Goal: Transaction & Acquisition: Purchase product/service

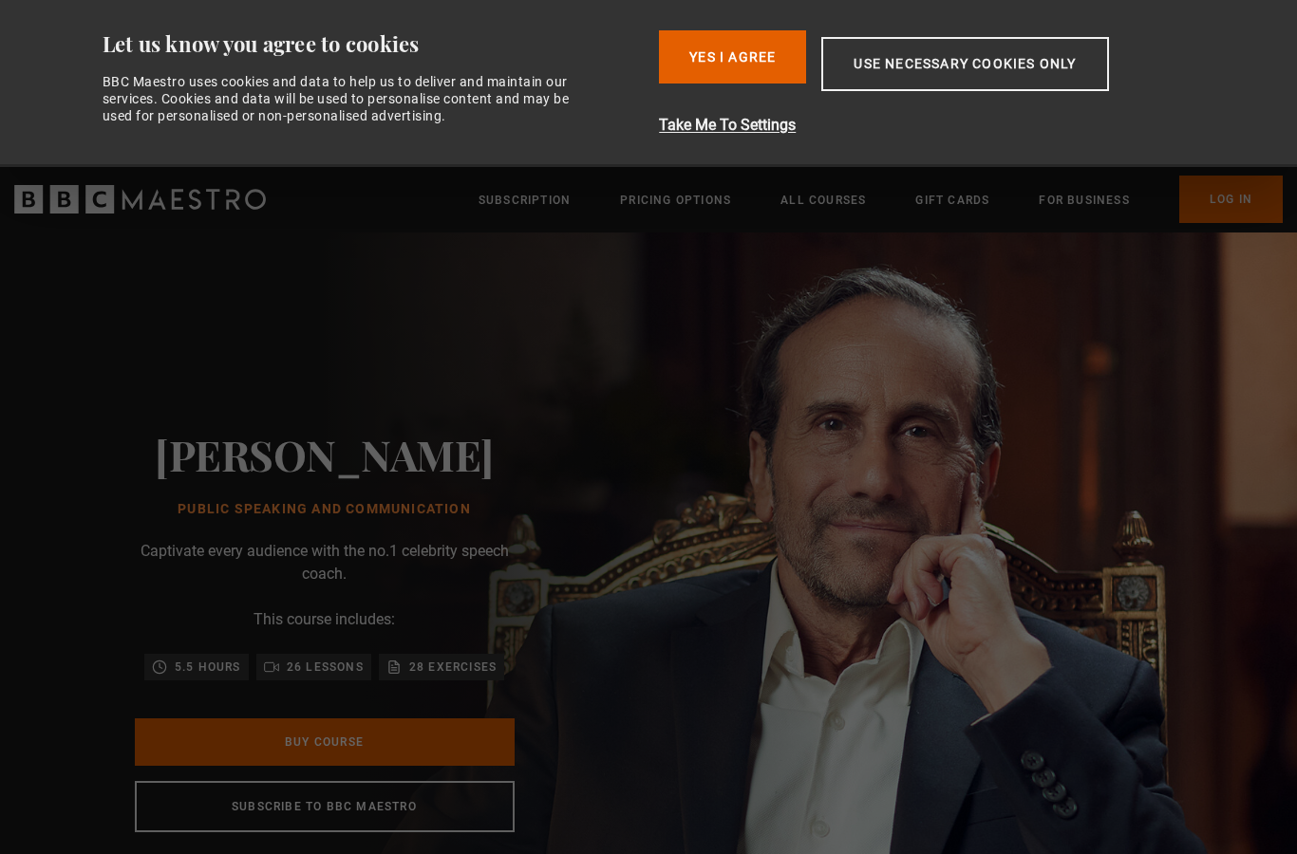
click at [1181, 476] on img at bounding box center [714, 631] width 1297 height 797
click at [1056, 70] on button "Use necessary cookies only" at bounding box center [964, 64] width 287 height 54
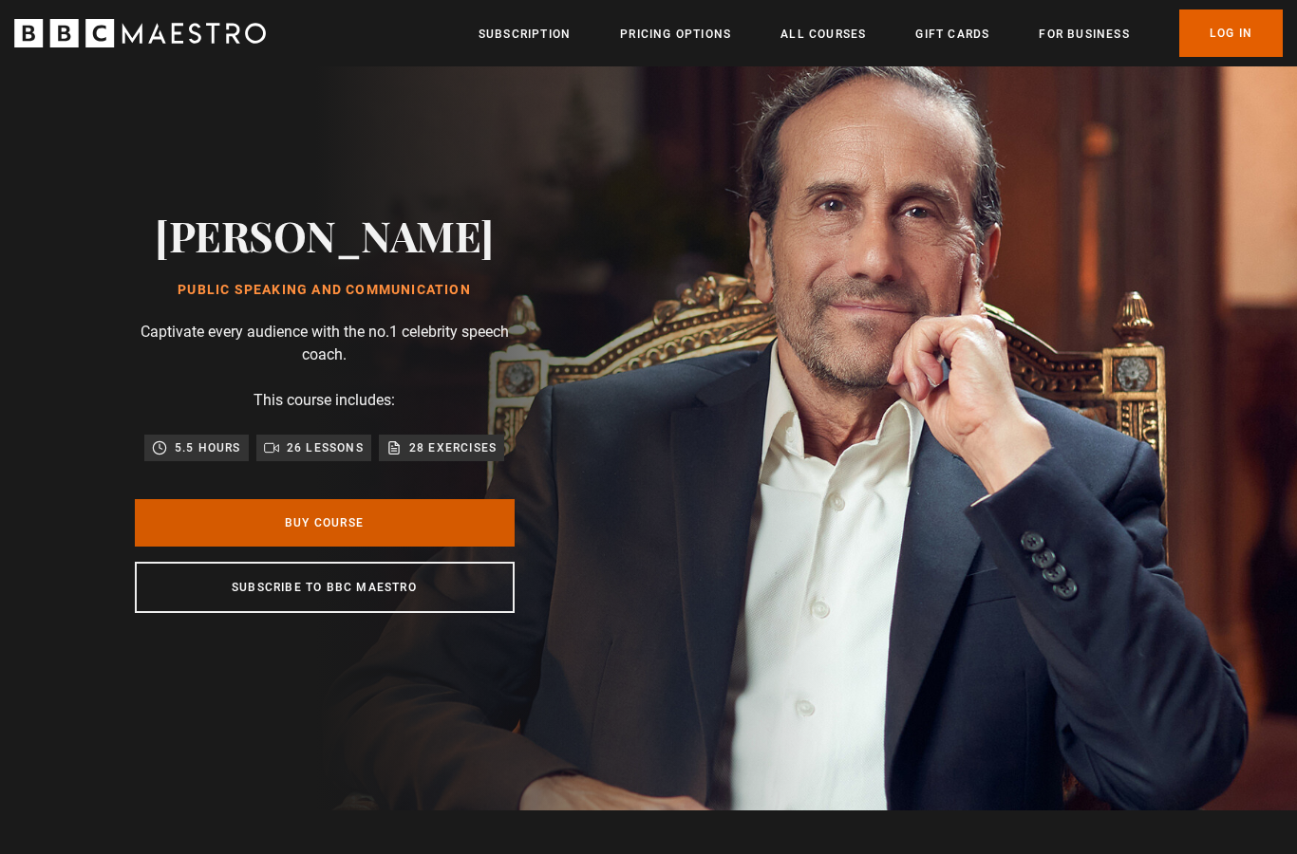
click at [463, 547] on link "Buy Course" at bounding box center [325, 522] width 380 height 47
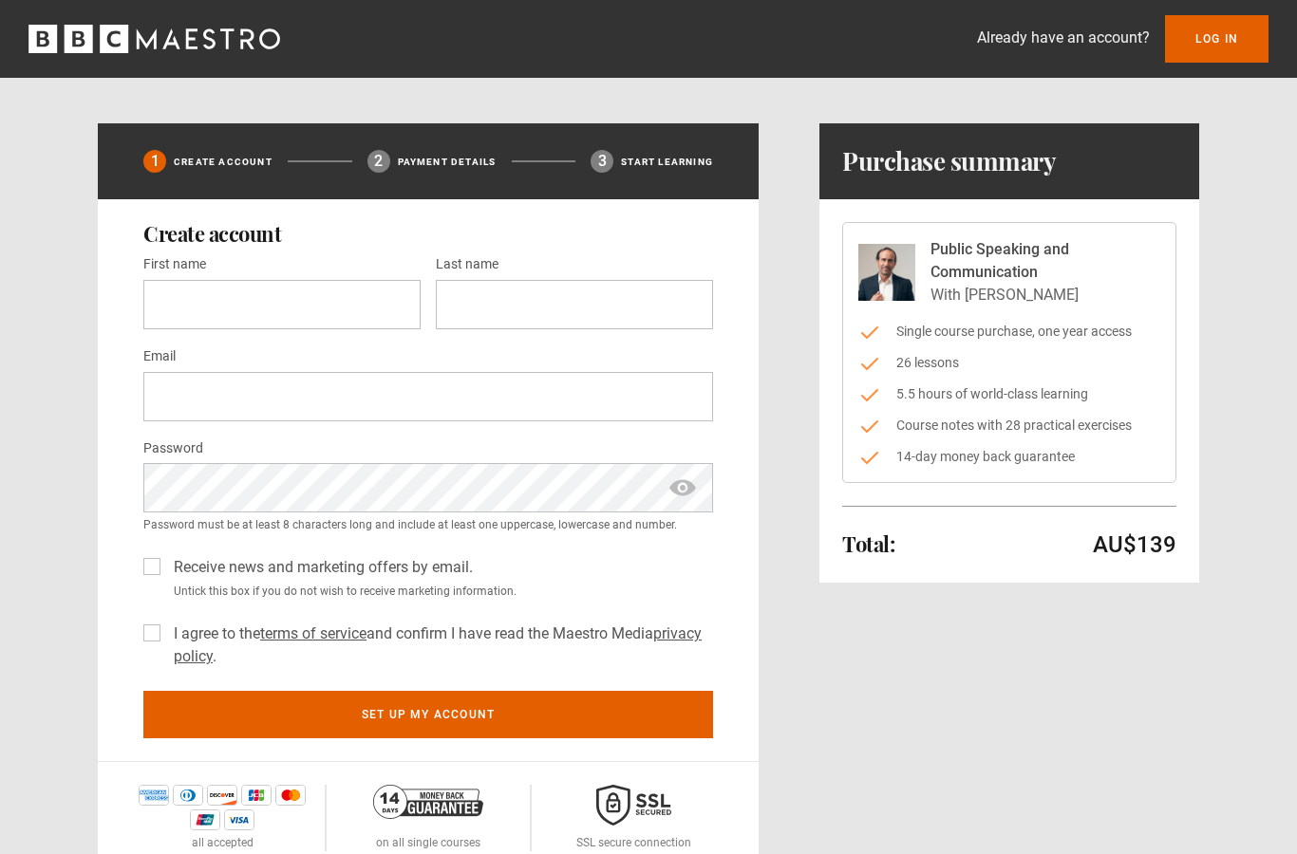
click at [806, 282] on div "1 Create Account 2 Payment details 3 Start learning Create account First name *…" at bounding box center [648, 498] width 1101 height 751
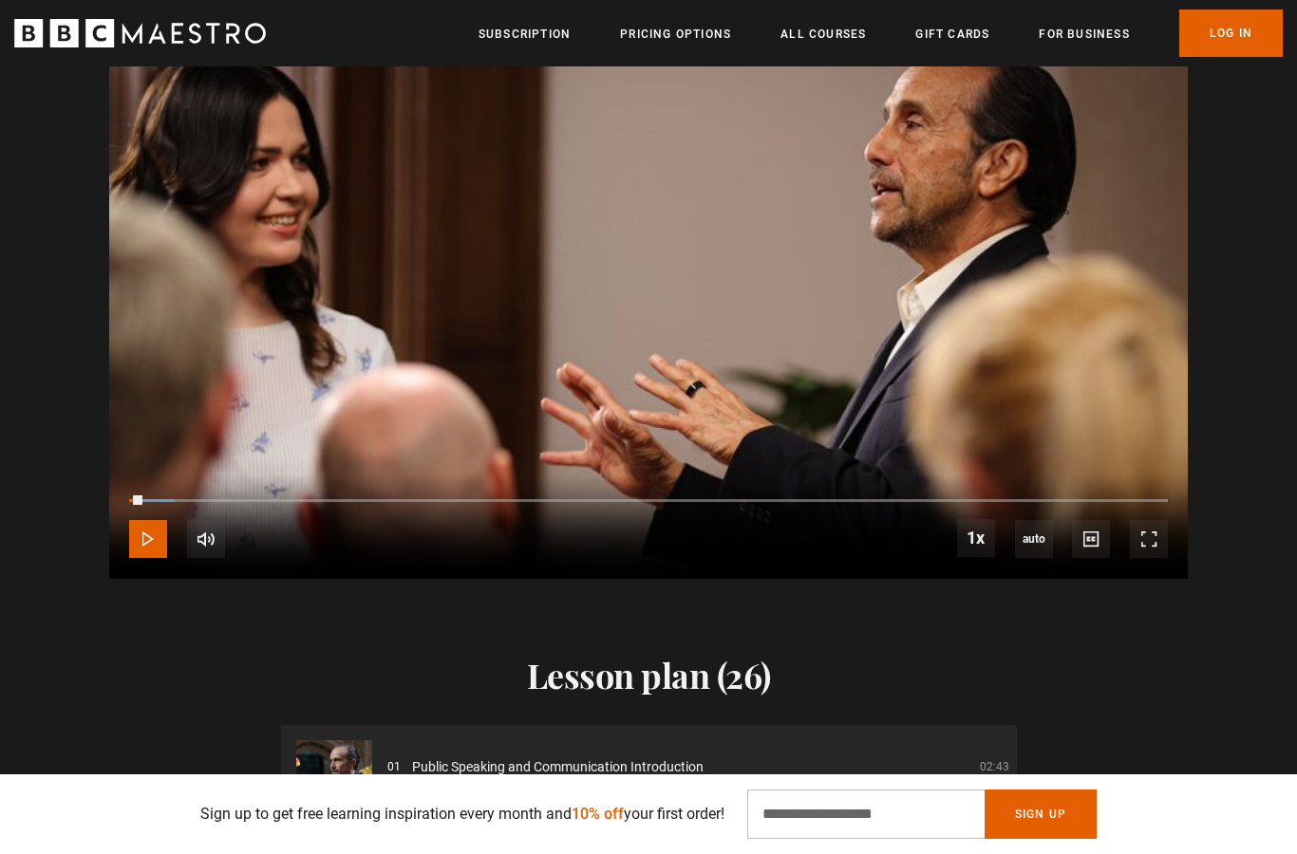
scroll to position [2099, 0]
click at [796, 190] on video-js "Video Player is loading. Play Course overview for Public Speaking and Communica…" at bounding box center [648, 275] width 1078 height 607
click at [738, 236] on video-js "Video Player is loading. Play Course overview for Public Speaking and Communica…" at bounding box center [648, 275] width 1078 height 607
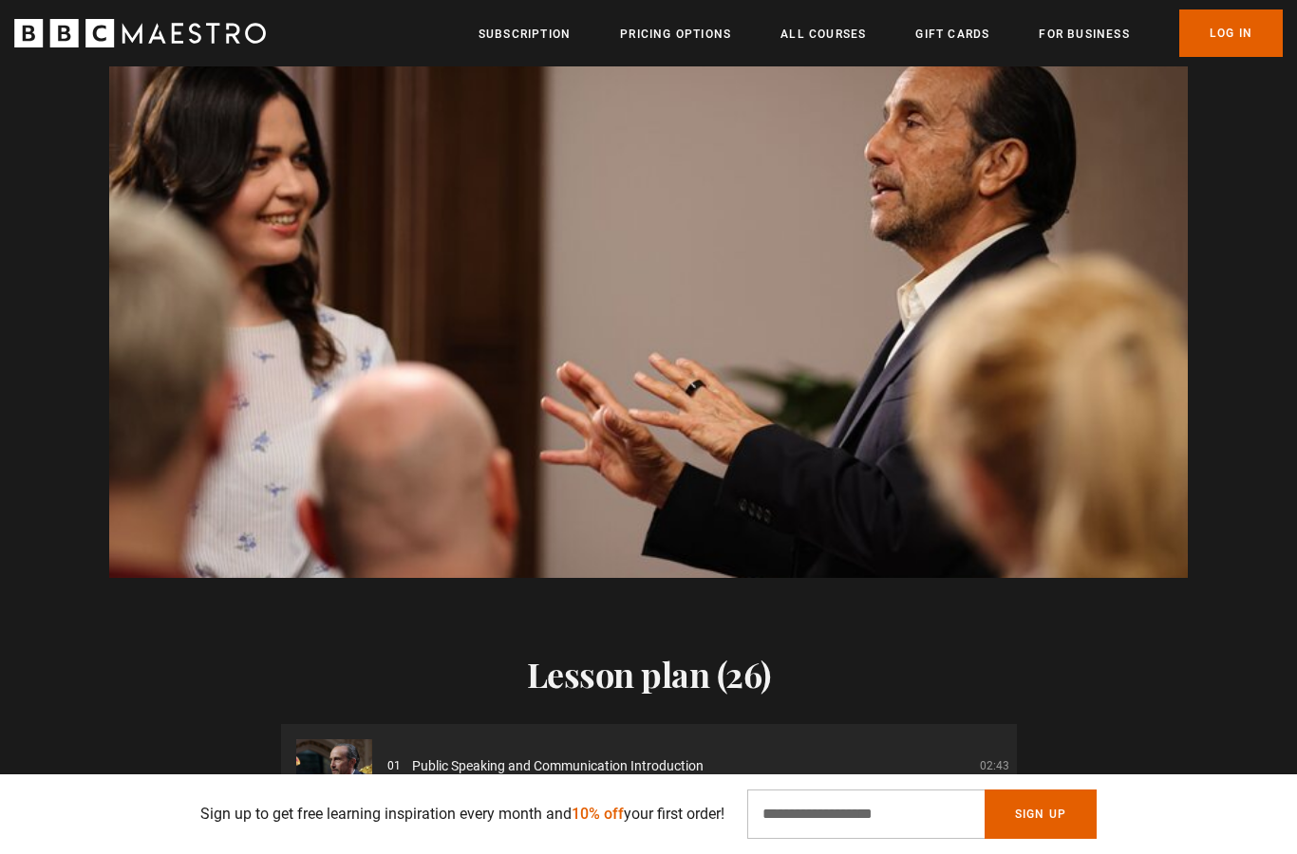
scroll to position [0, 3731]
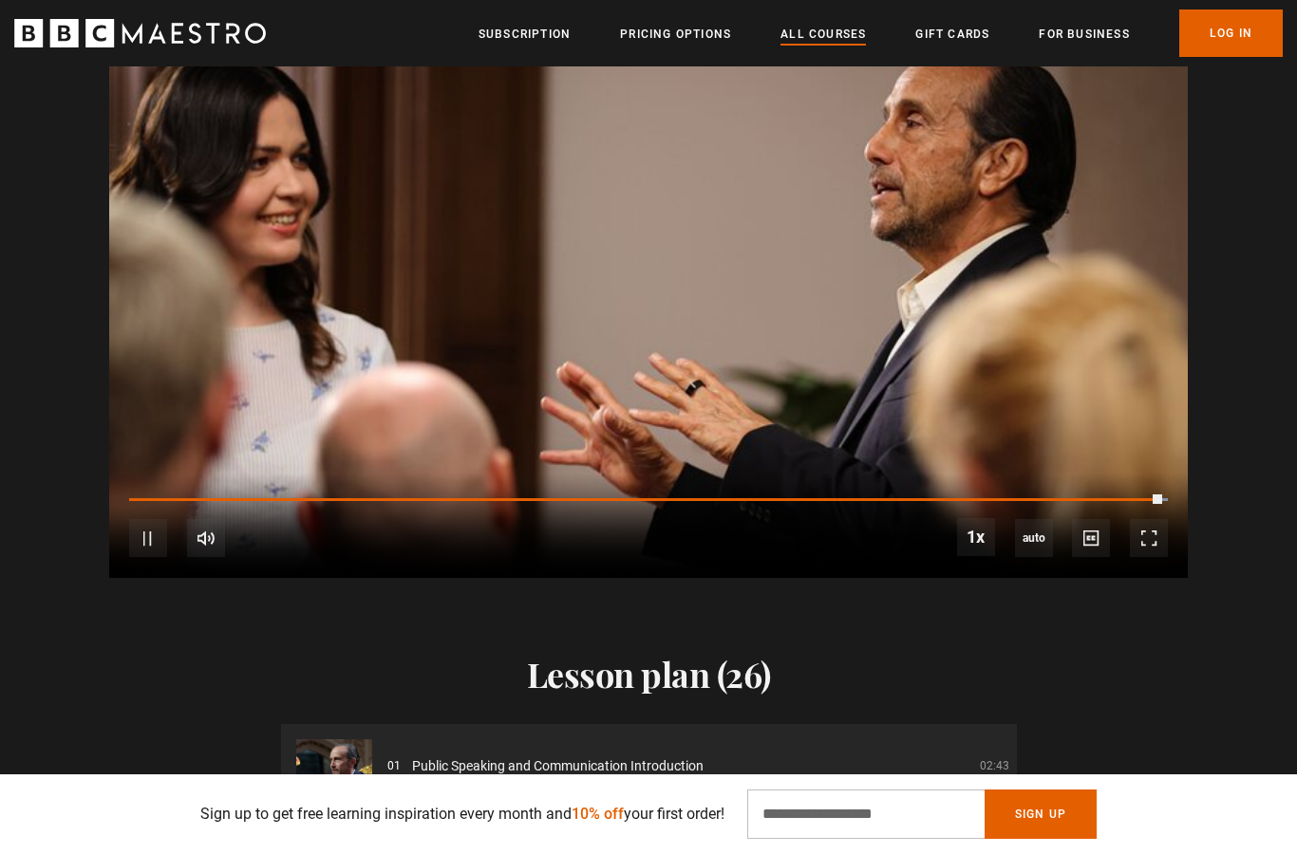
click at [849, 25] on link "All Courses" at bounding box center [822, 34] width 85 height 19
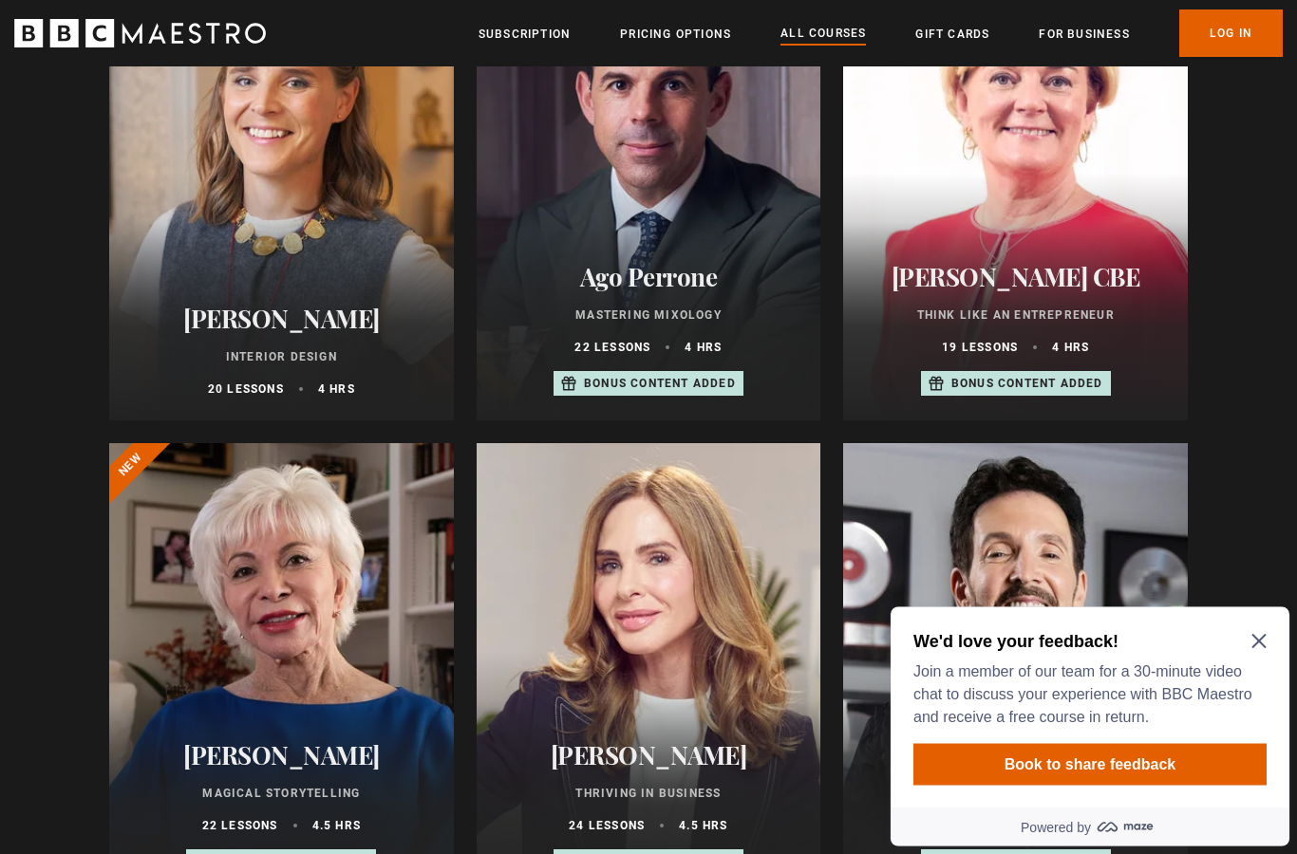
scroll to position [813, 0]
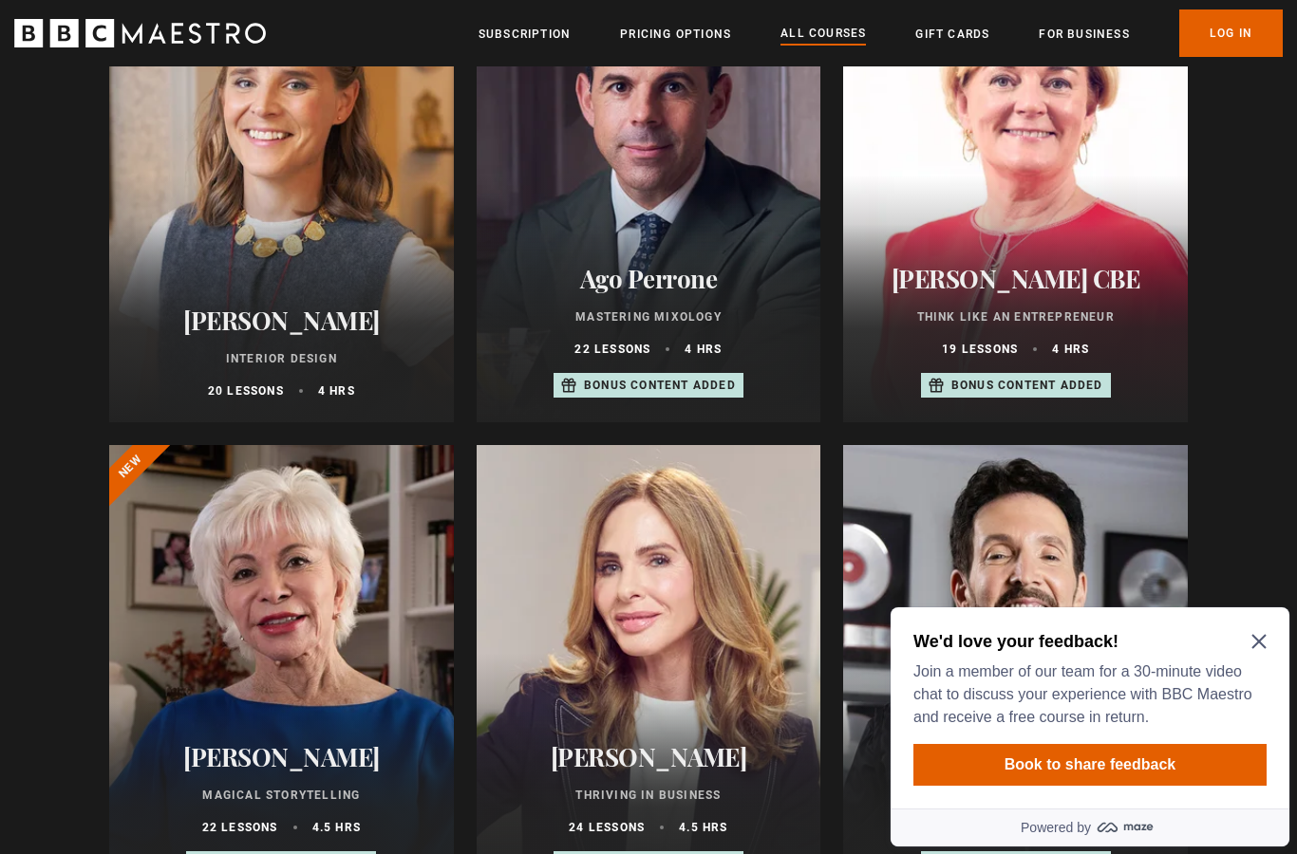
click at [1265, 635] on icon "Close Maze Prompt" at bounding box center [1258, 641] width 15 height 15
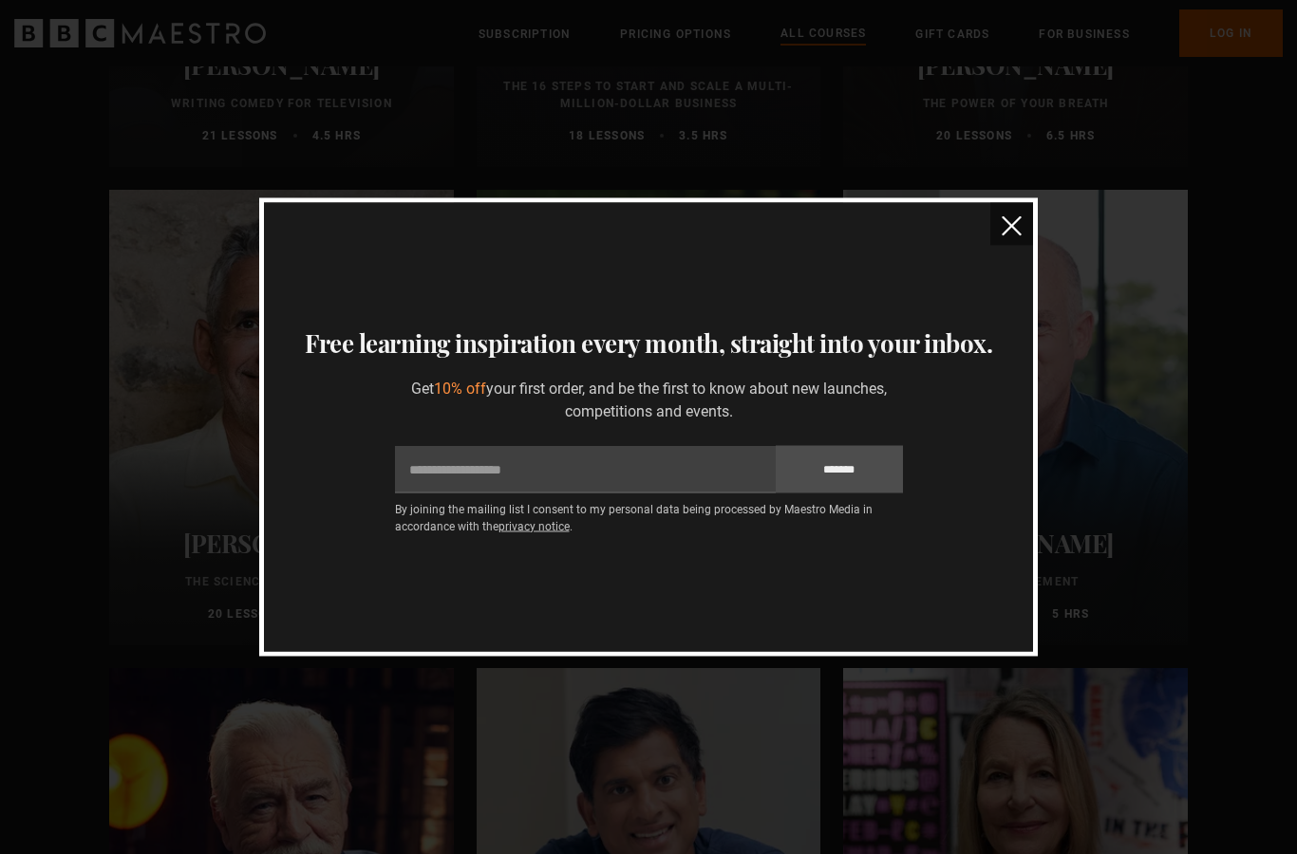
scroll to position [2505, 0]
click at [1036, 245] on div "Thanks for signing up Your unique 10% off discount code is NEW768933 Copy disco…" at bounding box center [648, 427] width 778 height 458
click at [1015, 236] on img "close" at bounding box center [1011, 226] width 20 height 20
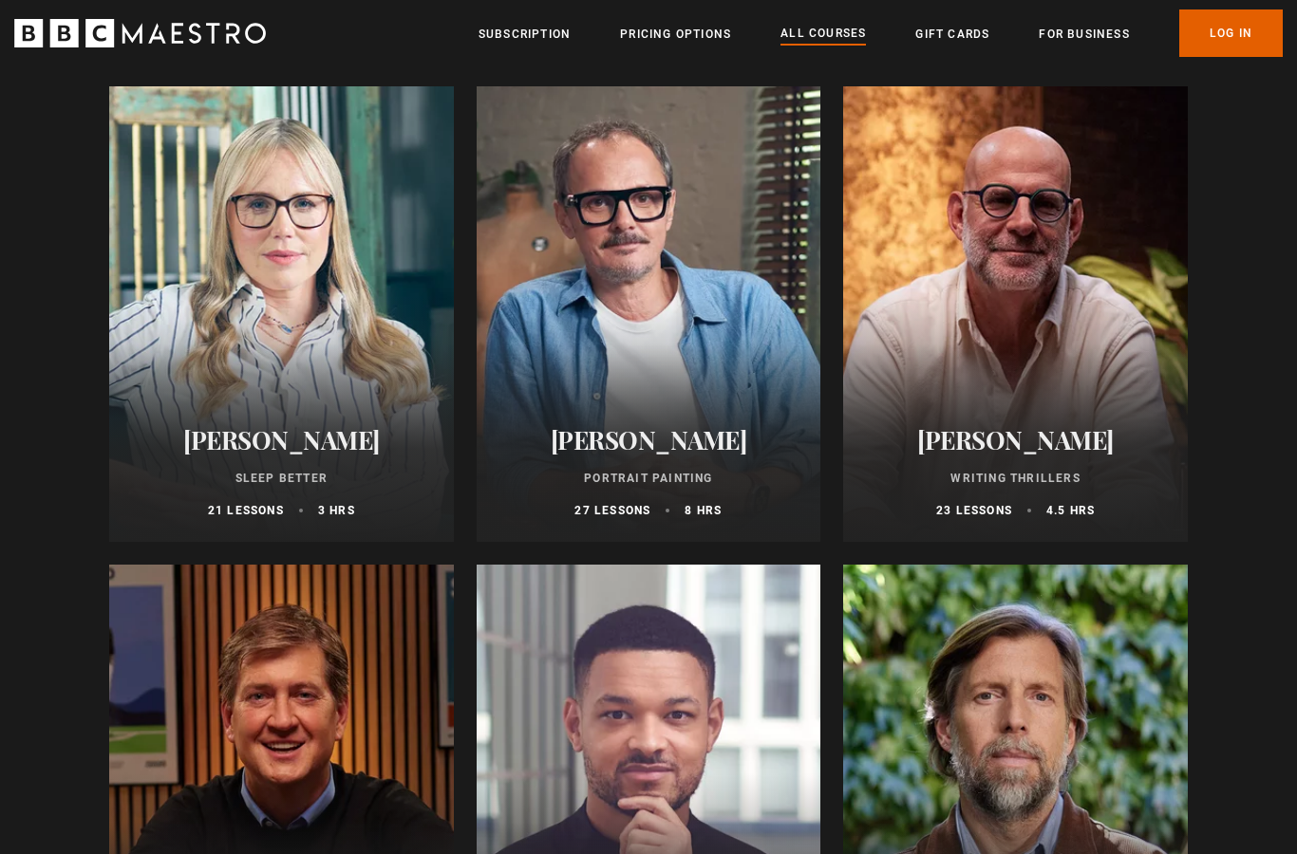
scroll to position [1698, 0]
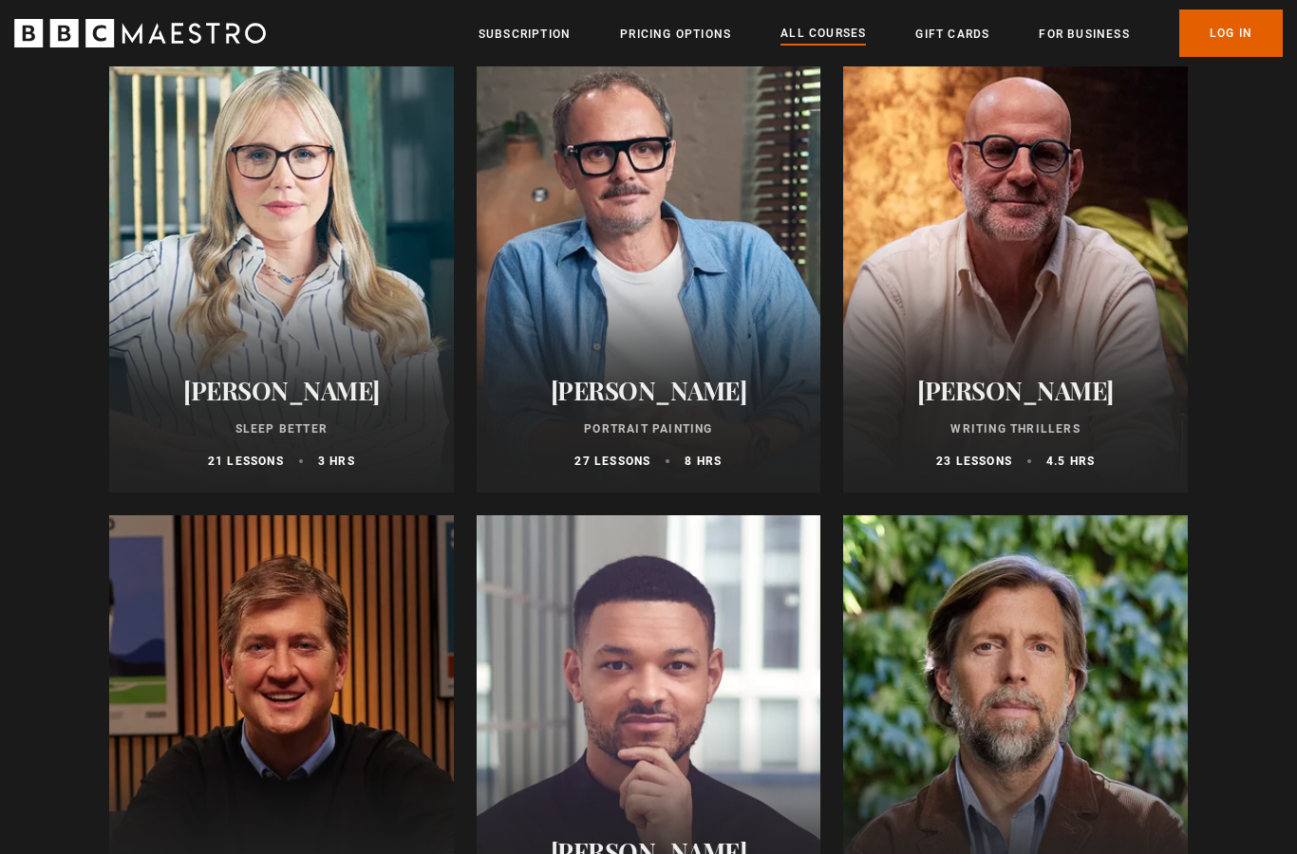
click at [716, 400] on h2 "Jonathan Yeo" at bounding box center [648, 391] width 299 height 29
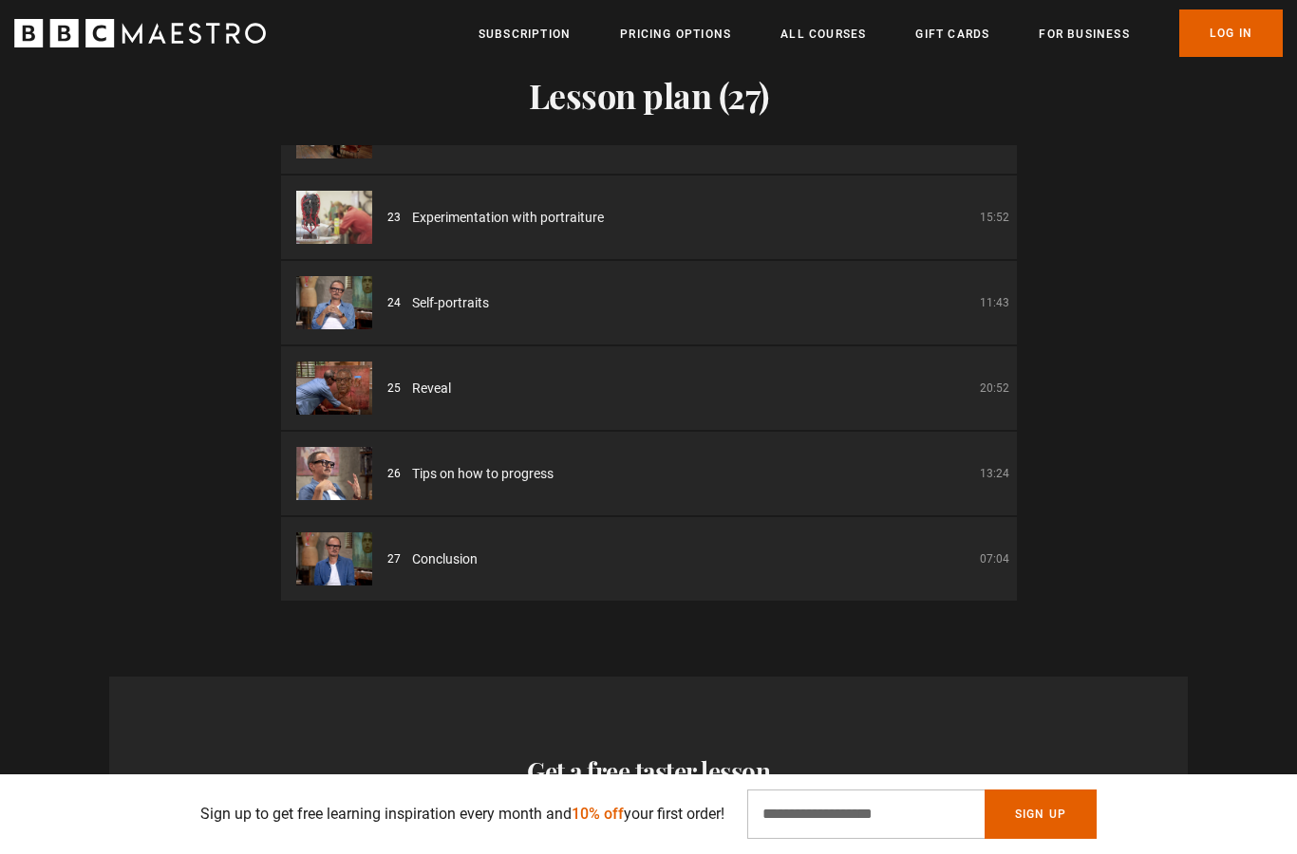
scroll to position [1849, 0]
click at [1002, 568] on p "07:04" at bounding box center [994, 559] width 29 height 17
click at [950, 570] on div "27 Conclusion 07:04" at bounding box center [698, 560] width 622 height 20
click at [966, 601] on li "27 Conclusion 07:04" at bounding box center [649, 559] width 736 height 84
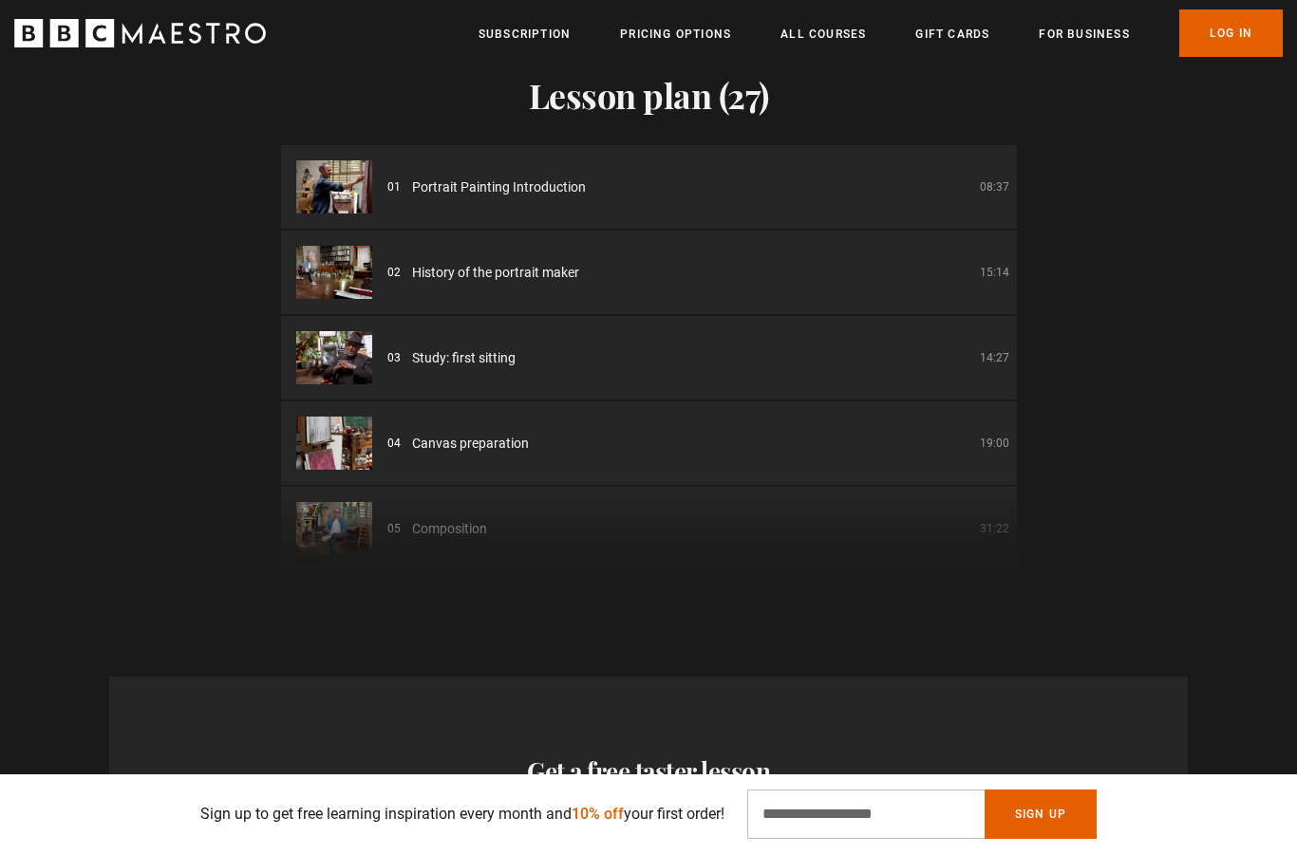
scroll to position [0, 0]
click at [720, 36] on link "Pricing Options" at bounding box center [675, 34] width 111 height 19
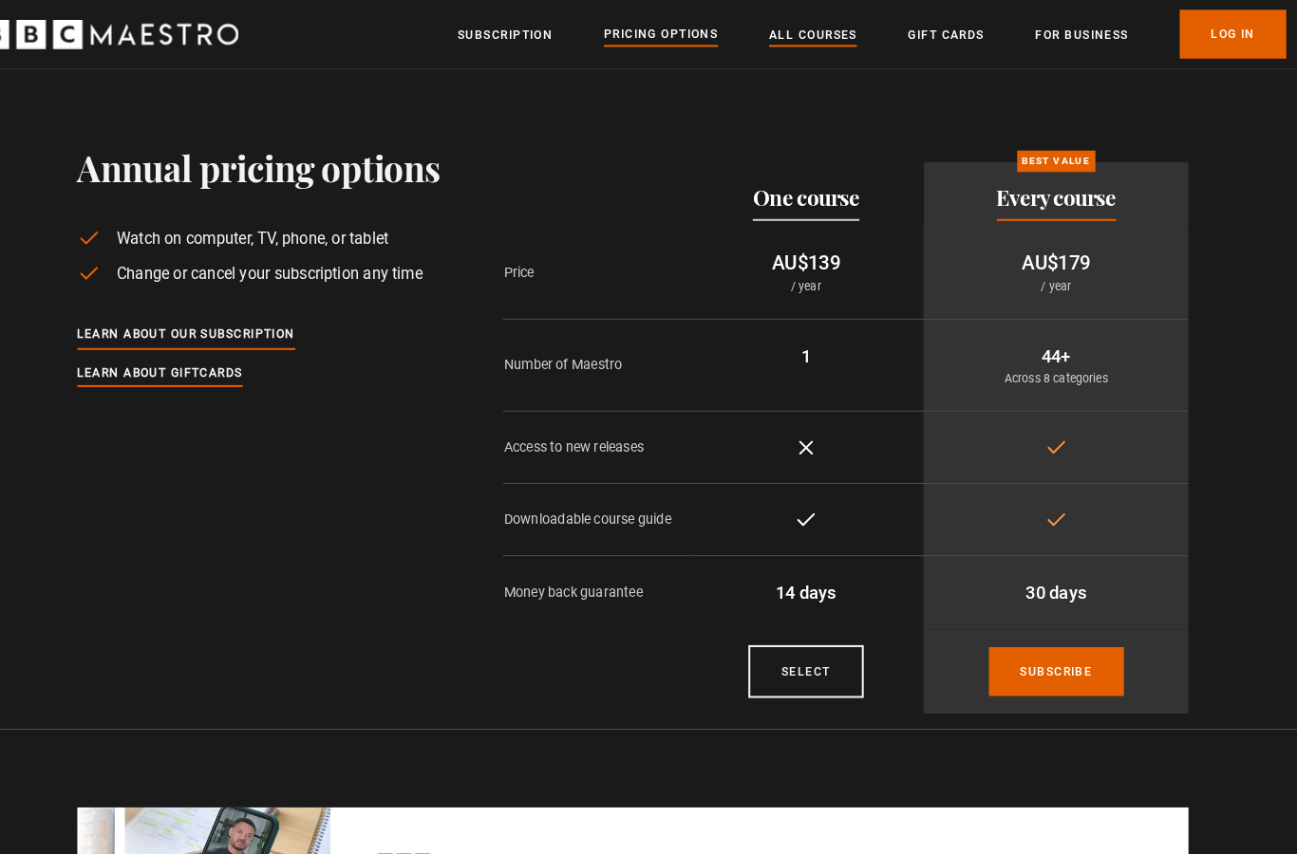
click at [814, 34] on link "All Courses" at bounding box center [822, 34] width 85 height 19
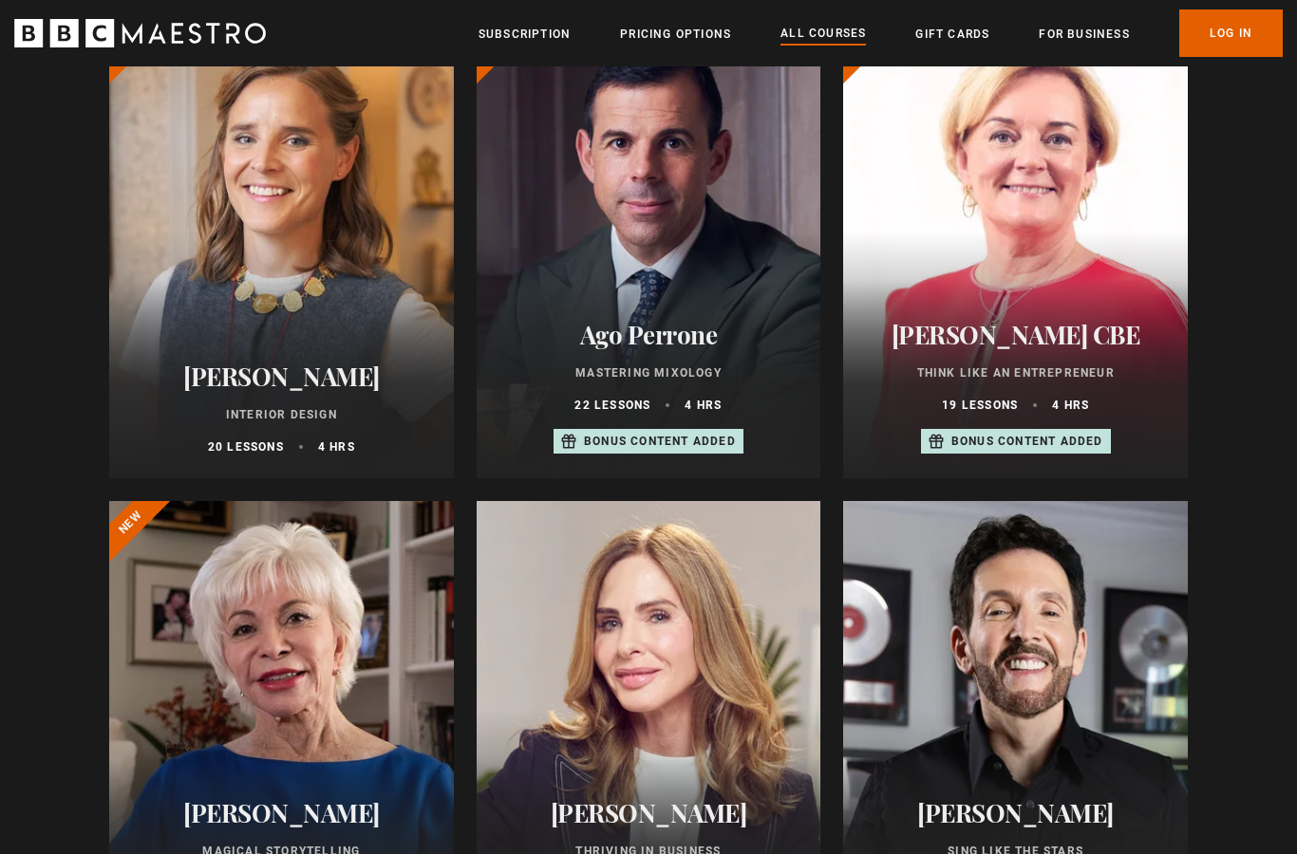
scroll to position [888, 0]
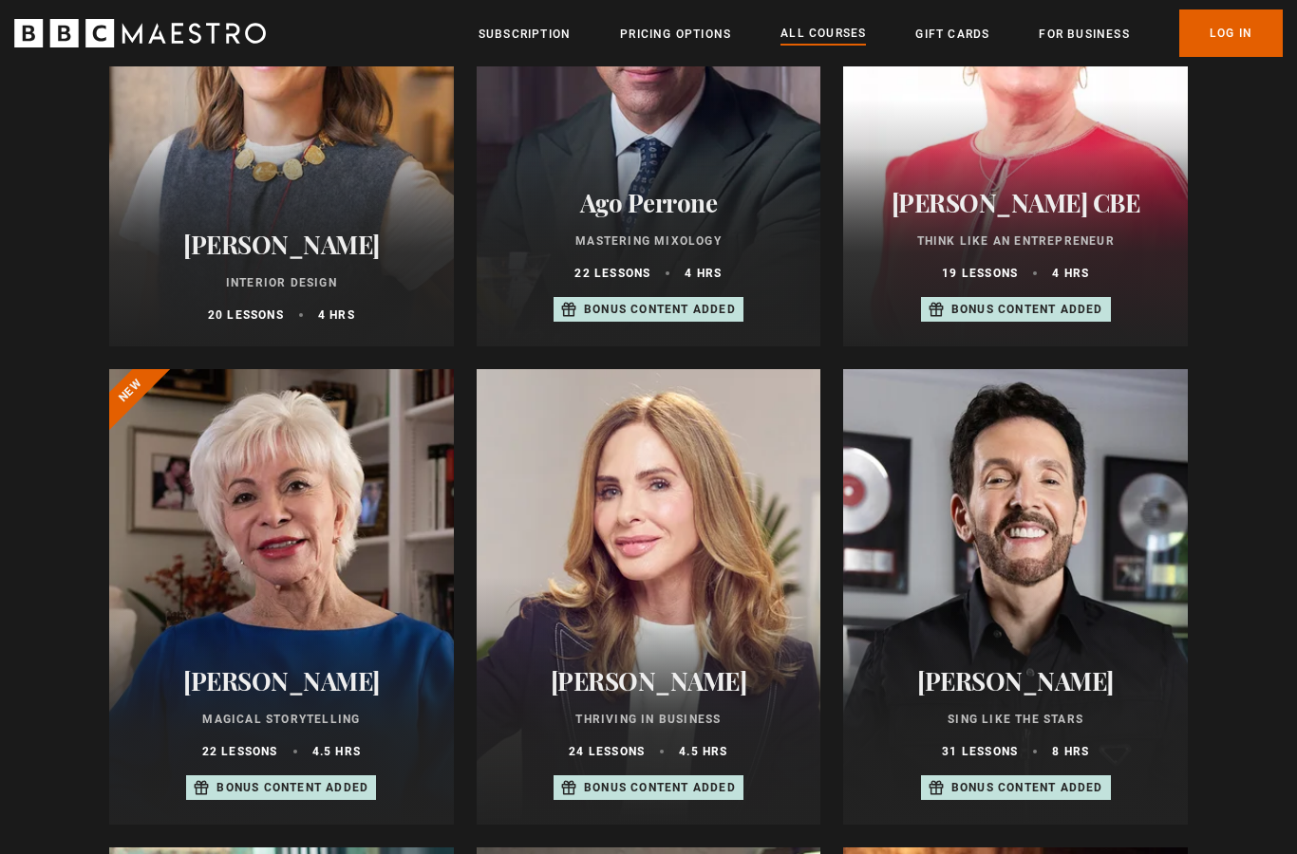
click at [1038, 217] on h2 "Jo Malone CBE" at bounding box center [1015, 203] width 299 height 29
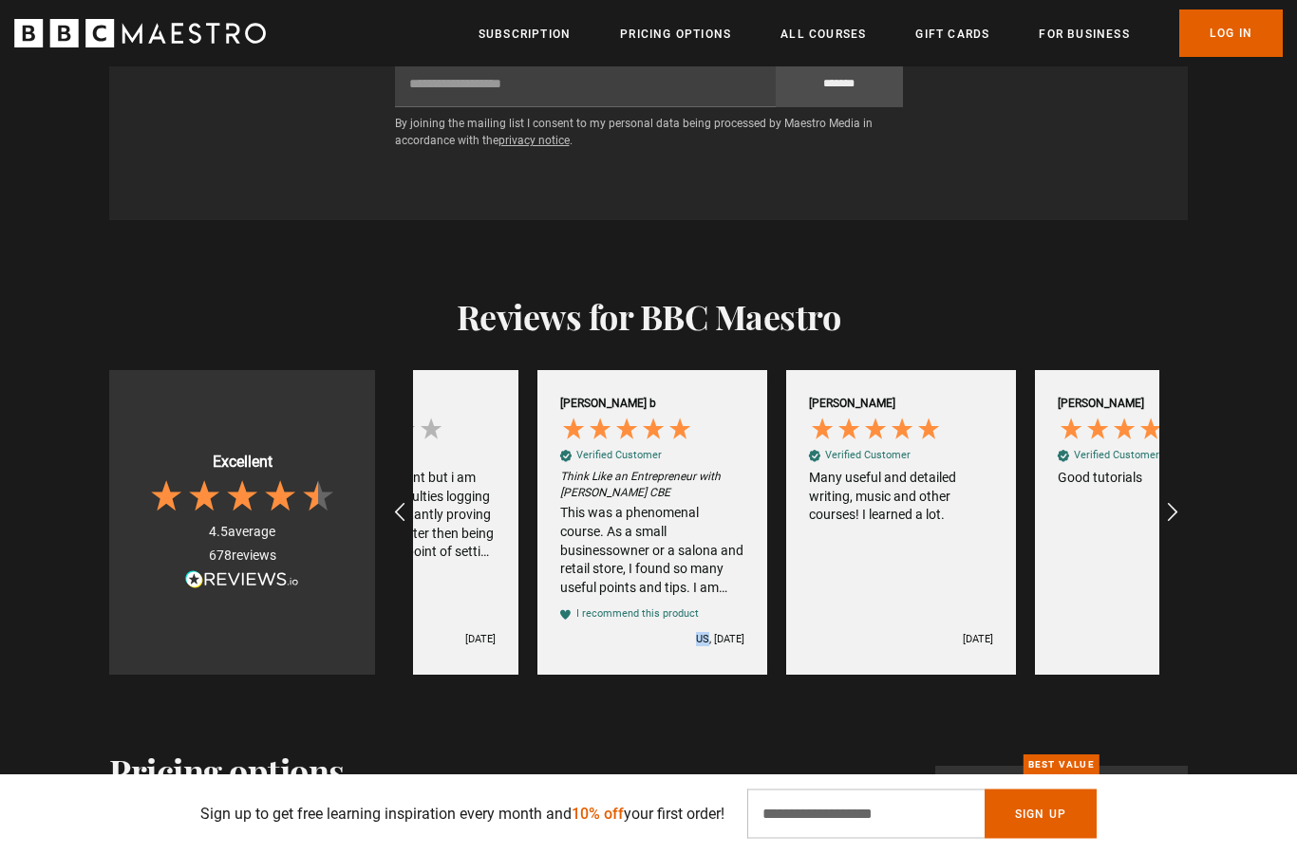
scroll to position [0, 3979]
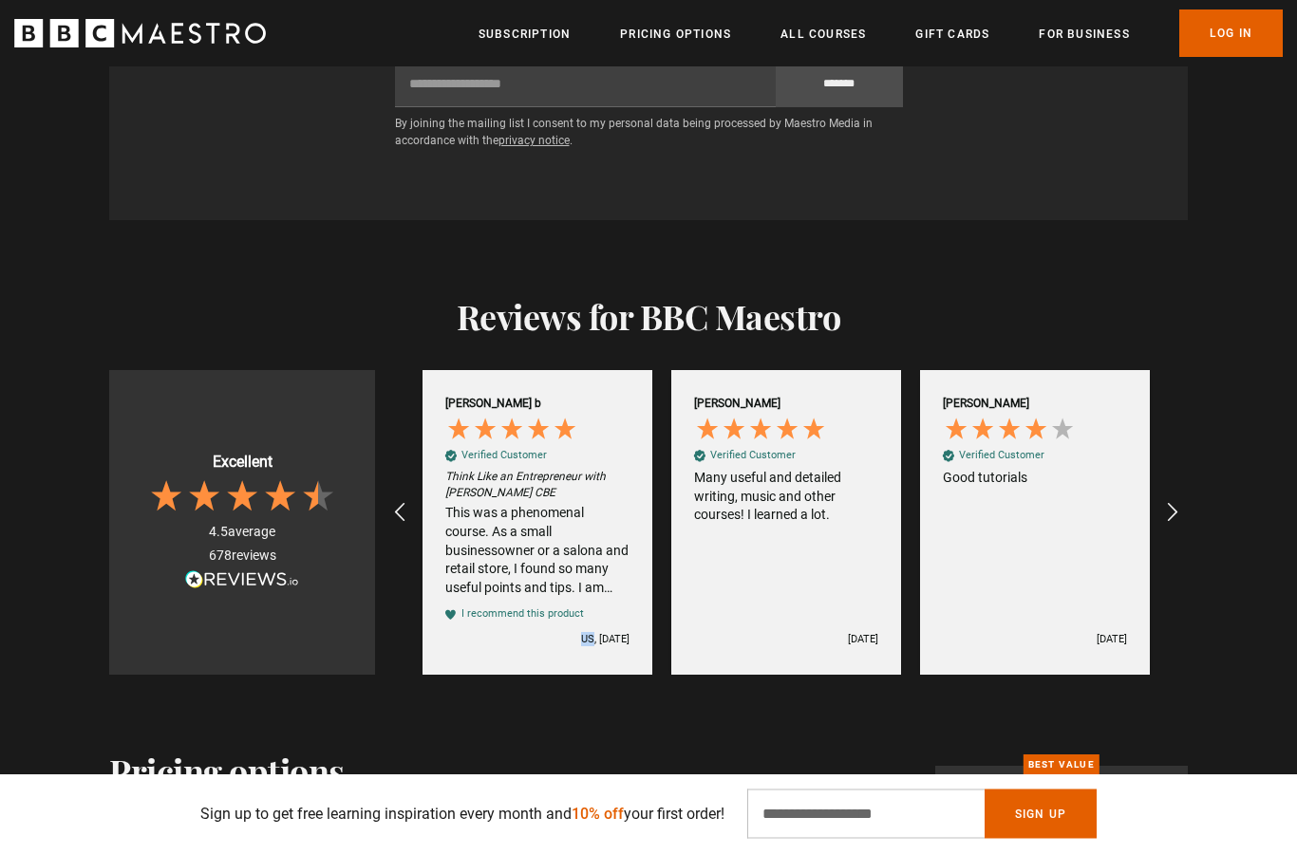
click at [1082, 460] on div "Christopher H Verified Customer Good tutorials 2 months ago" at bounding box center [1035, 523] width 230 height 304
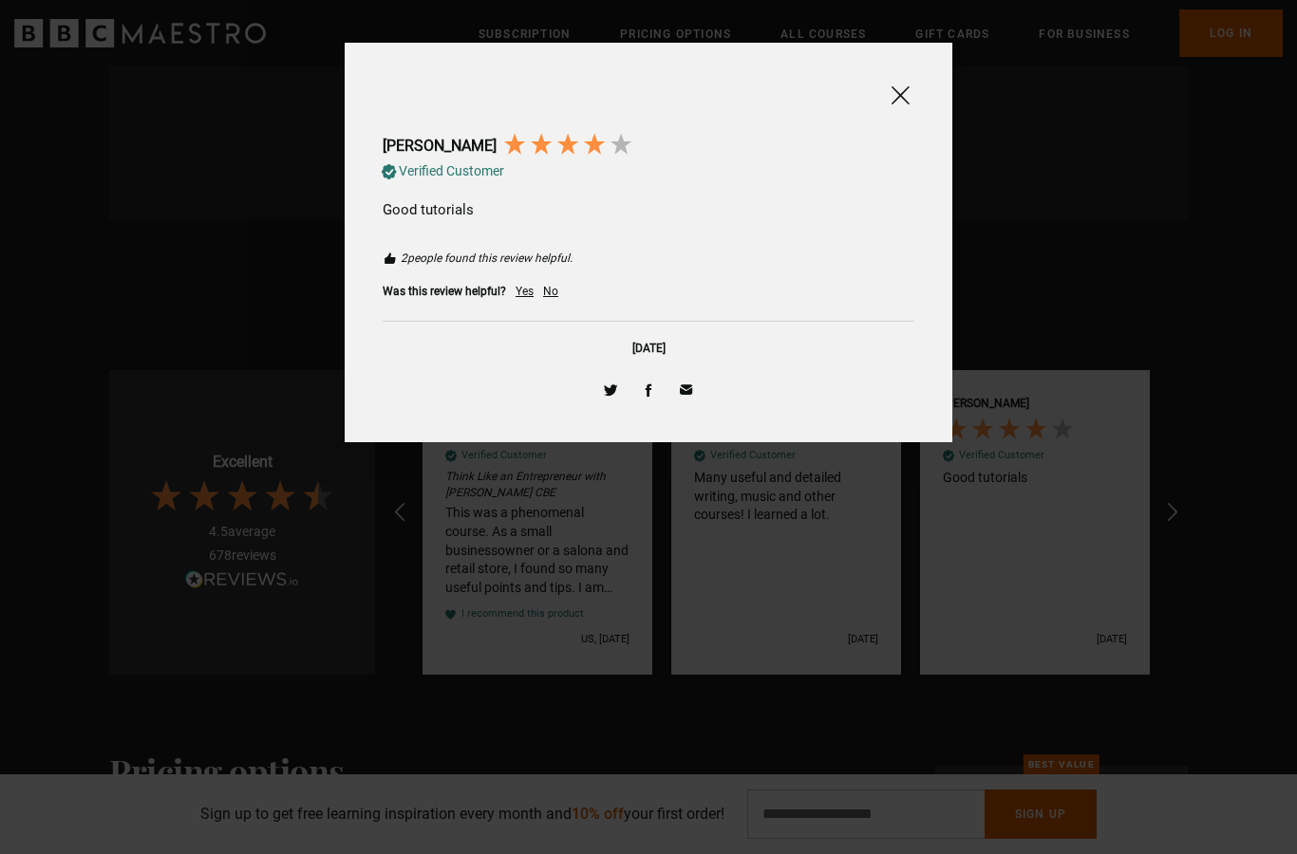
click at [897, 107] on span at bounding box center [899, 96] width 23 height 24
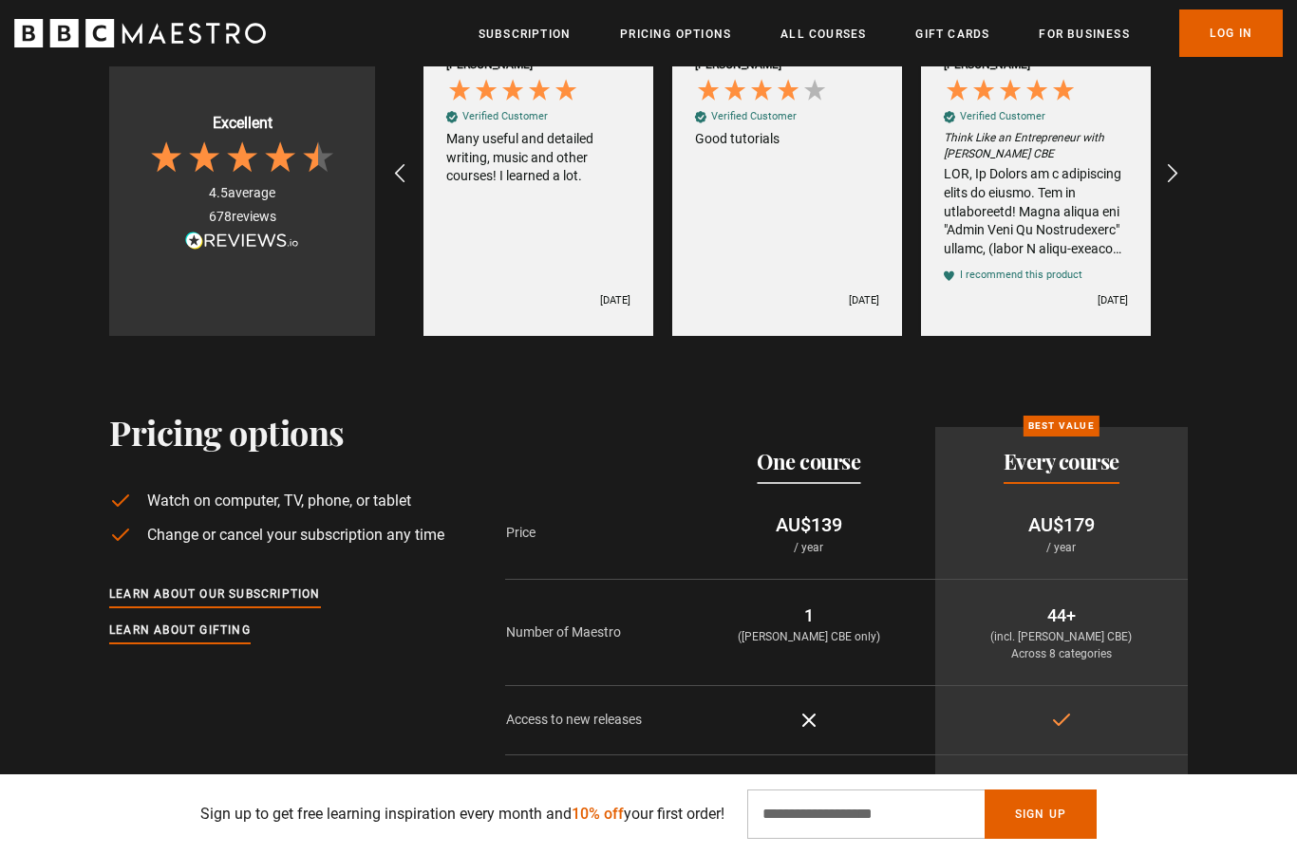
scroll to position [0, 4228]
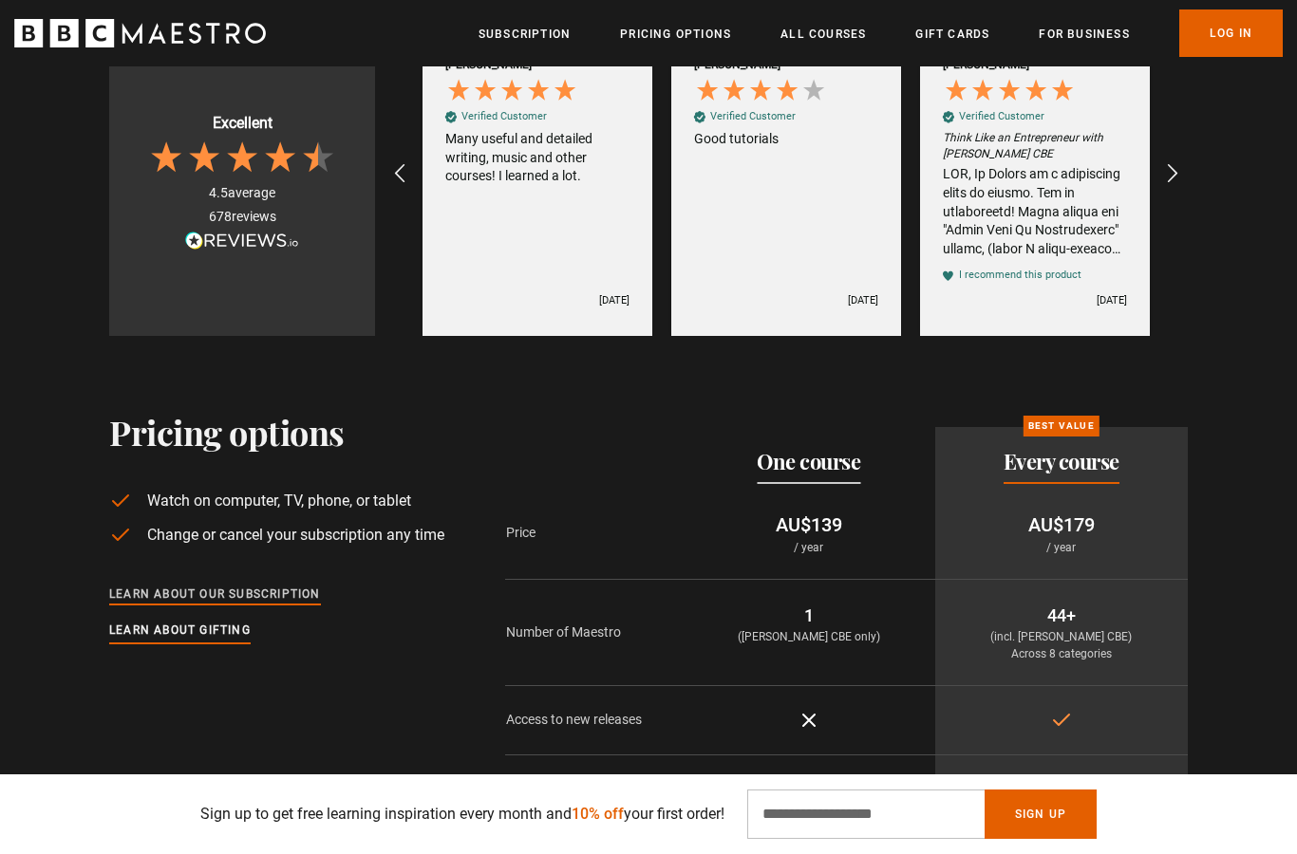
click at [233, 585] on link "Learn about our subscription" at bounding box center [215, 595] width 212 height 21
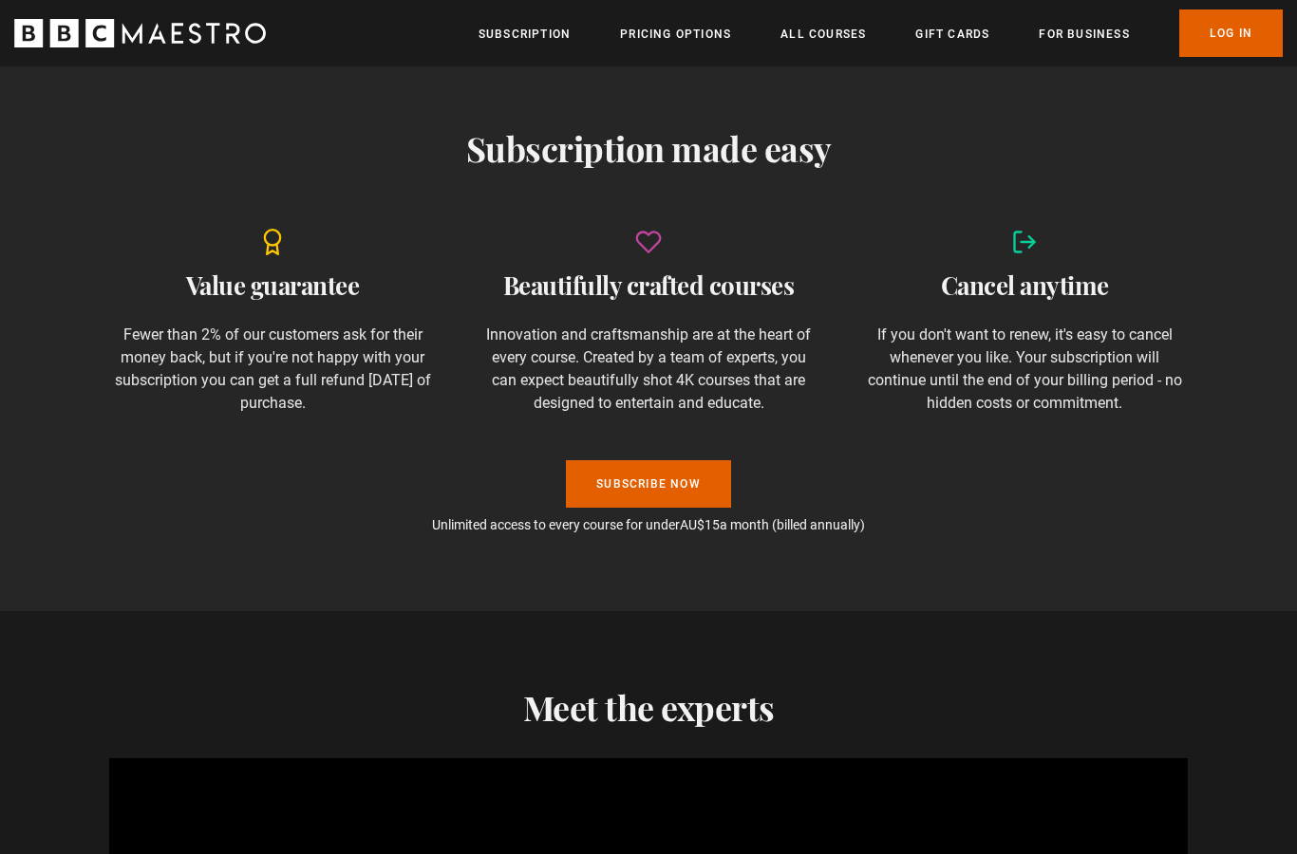
scroll to position [0, 497]
